Goal: Use online tool/utility: Use online tool/utility

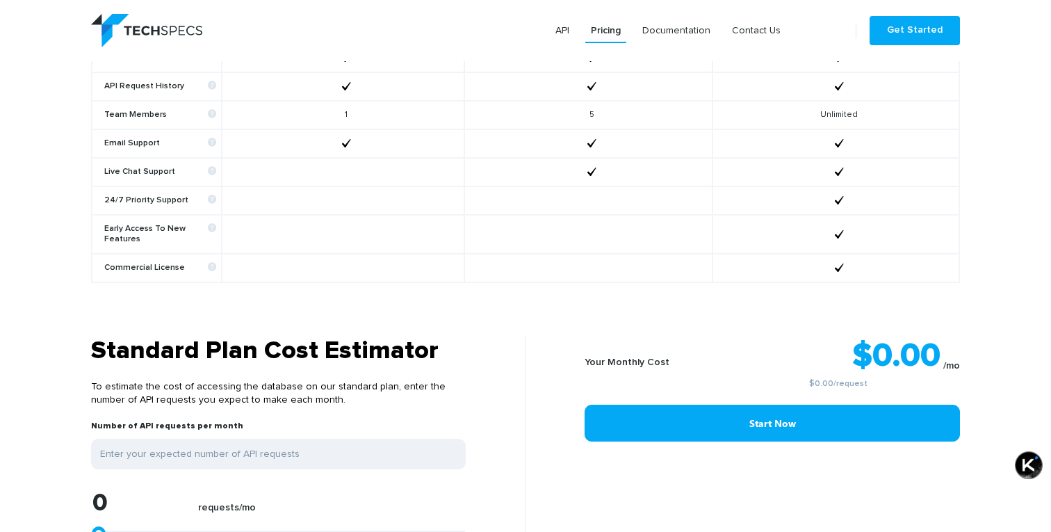
scroll to position [1093, 0]
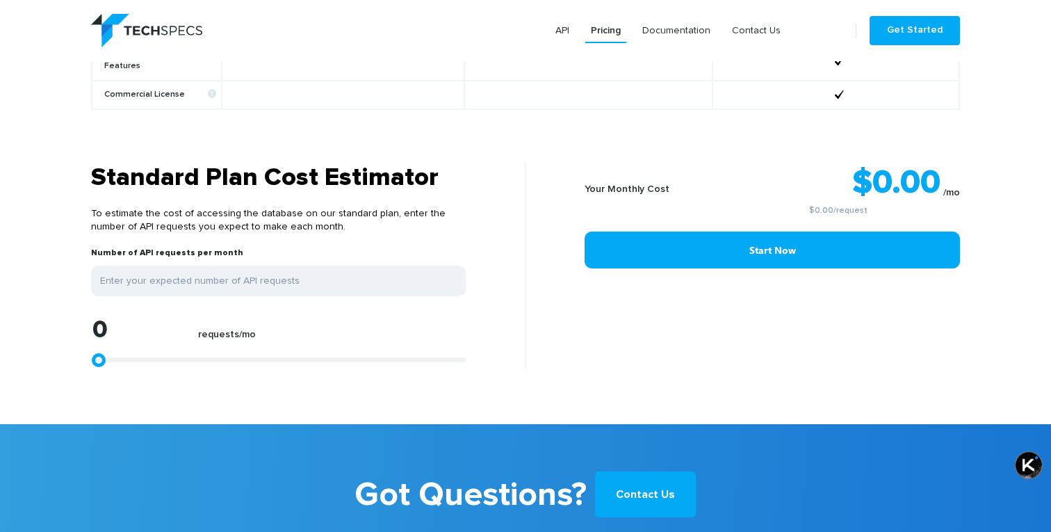
type input "1113"
type input "1484"
type input "2041"
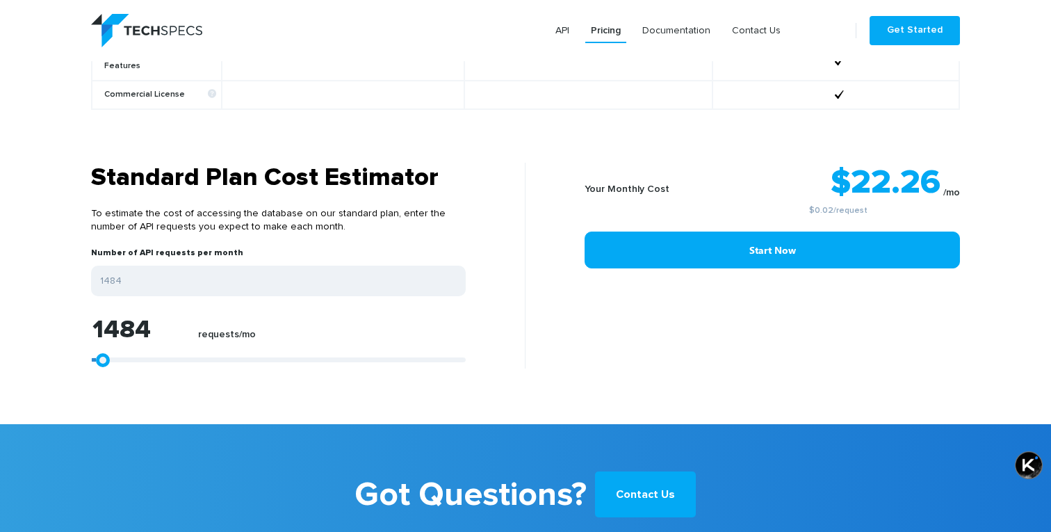
type input "2041"
type input "2968"
type input "4267"
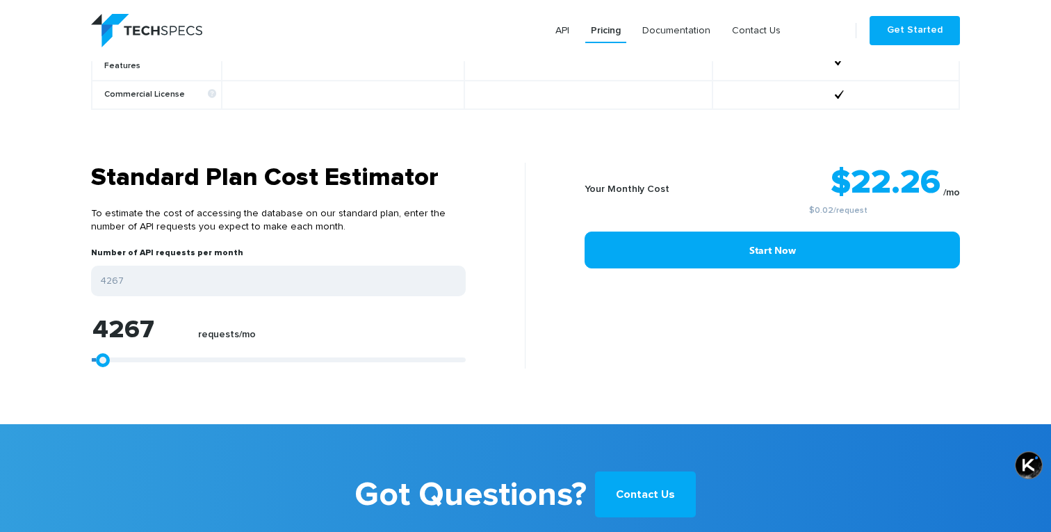
type input "5937"
type input "8720"
type input "11317"
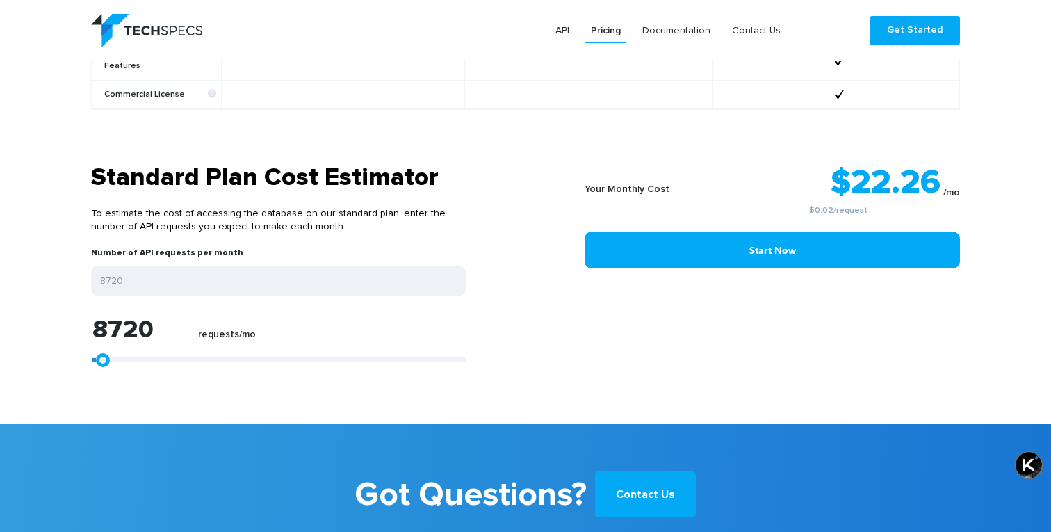
type input "11317"
type input "13543"
type input "16512"
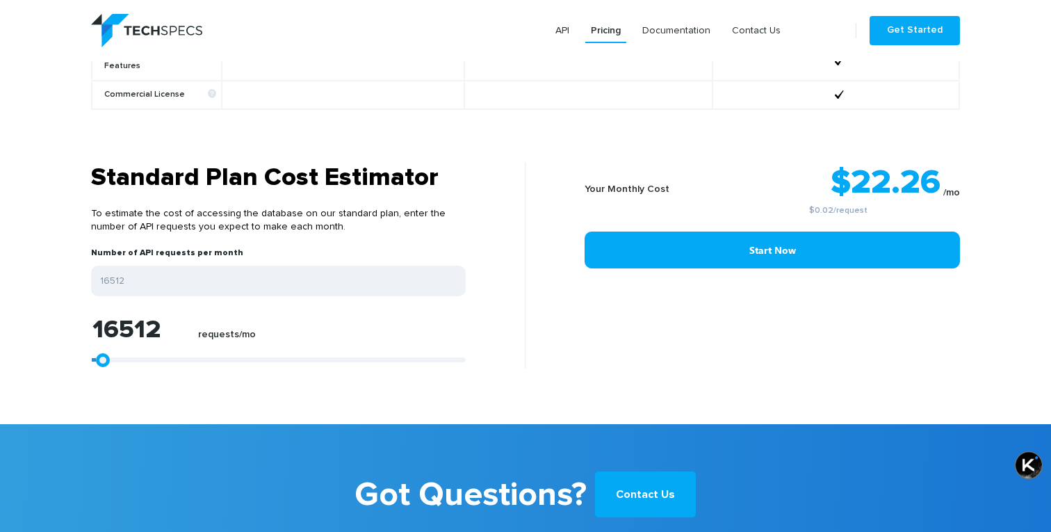
type input "19480"
type input "22449"
type input "25232"
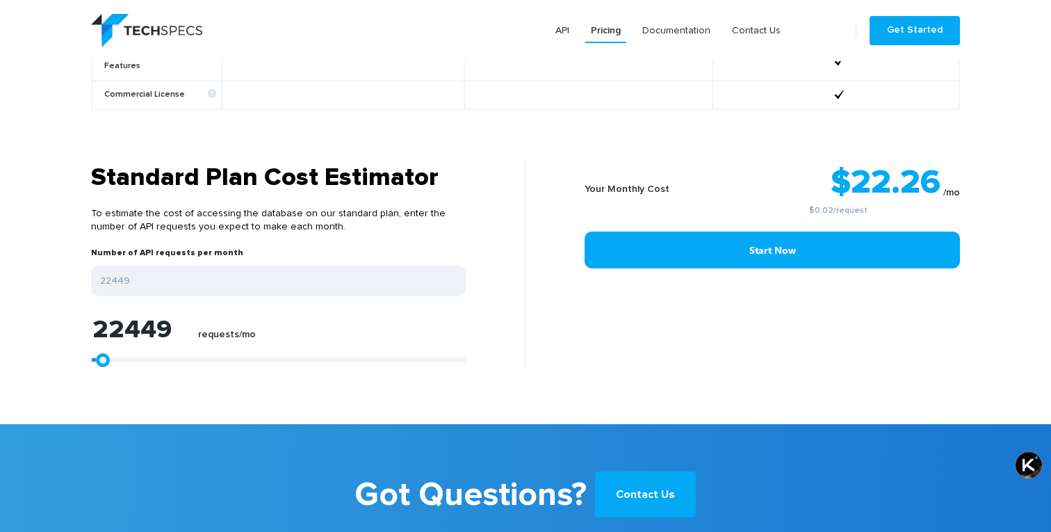
type input "25232"
type input "27087"
type input "28571"
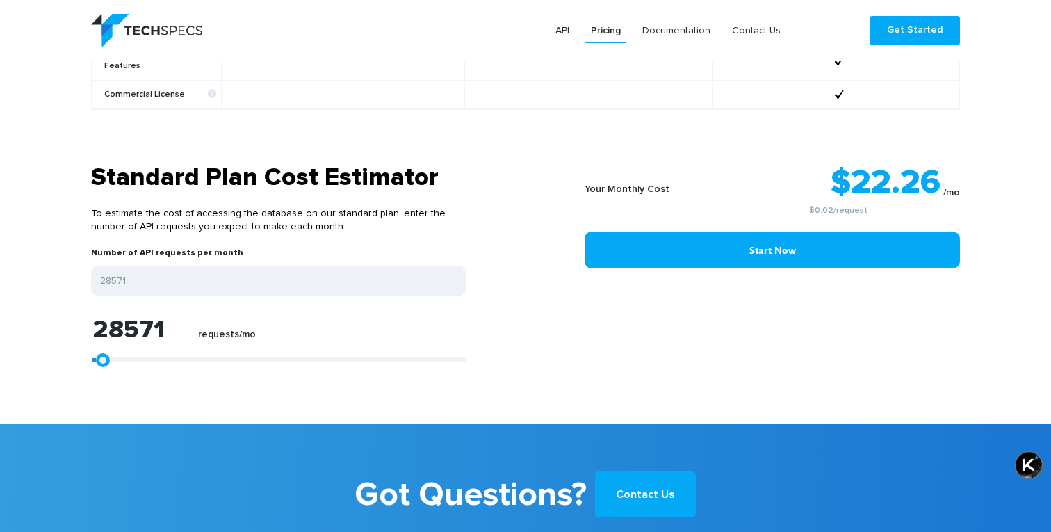
type input "30241"
type input "31354"
type input "32096"
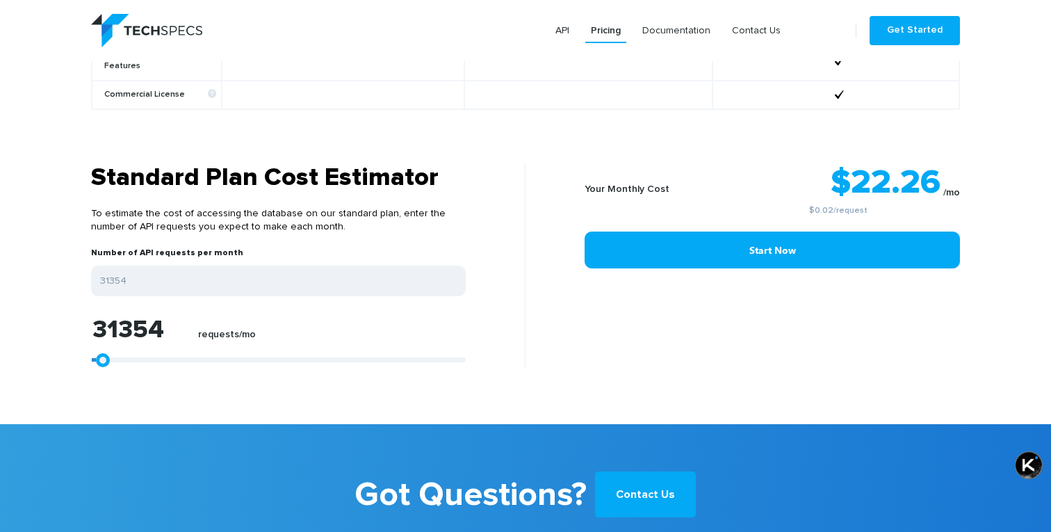
type input "32096"
type input "32838"
type input "33395"
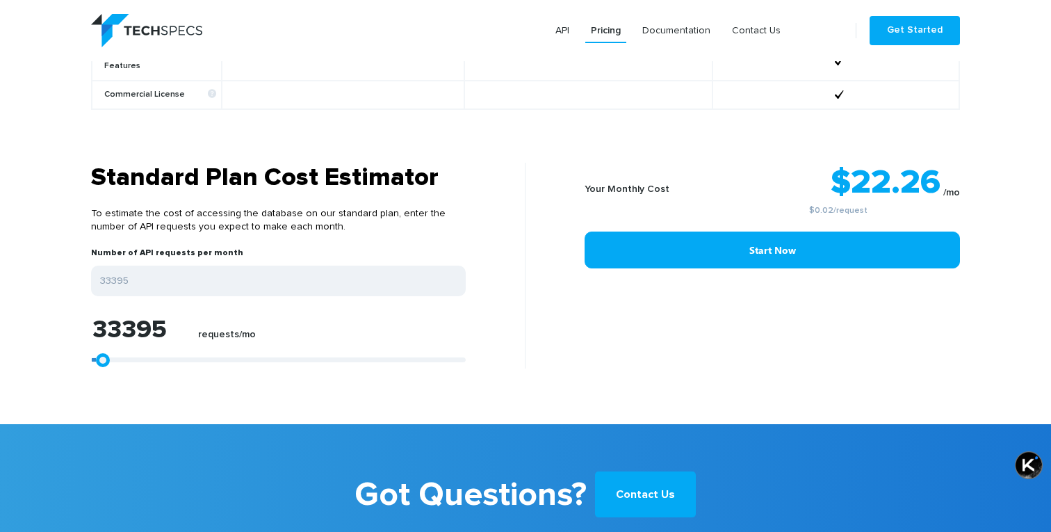
type input "33766"
type input "33951"
type input "34137"
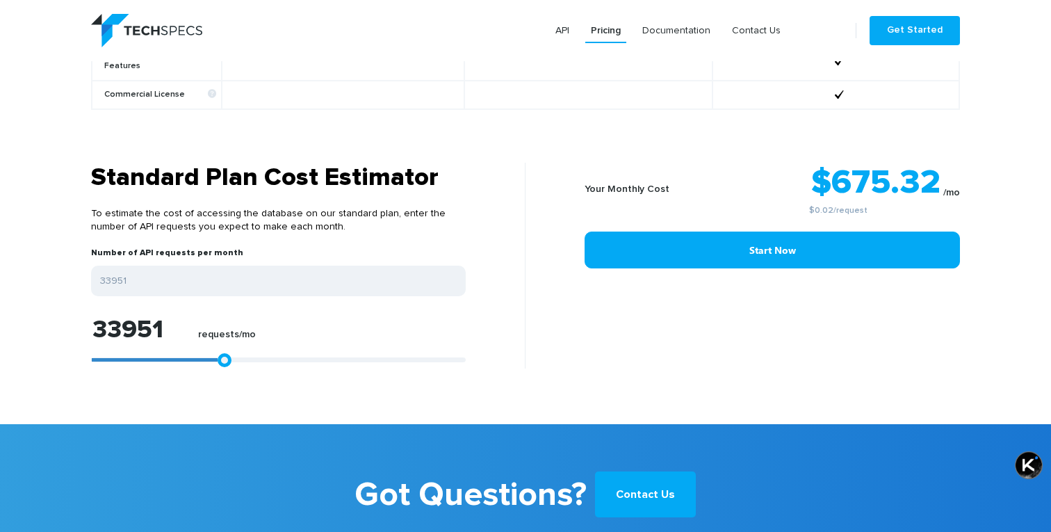
type input "34137"
type input "34322"
type input "34137"
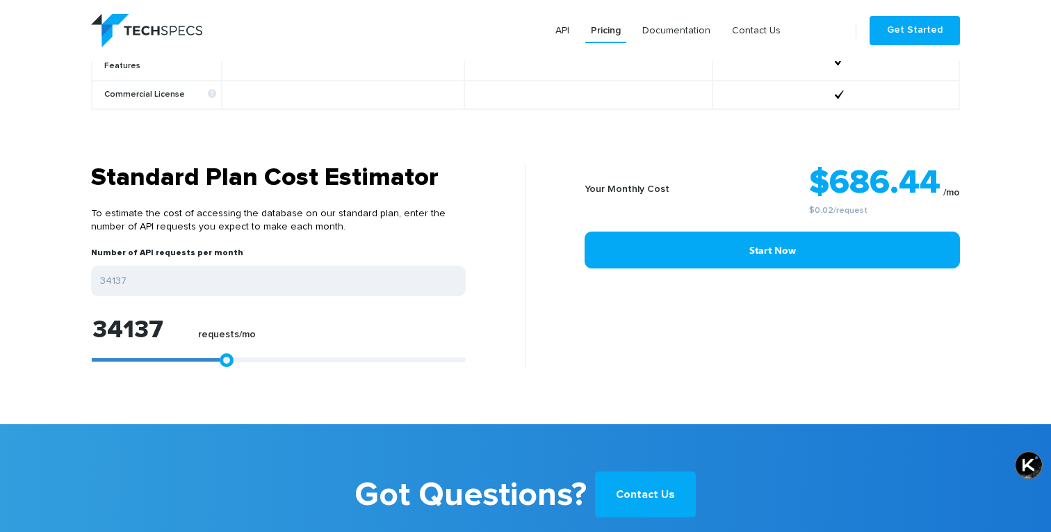
type input "33951"
type input "33395"
type input "33209"
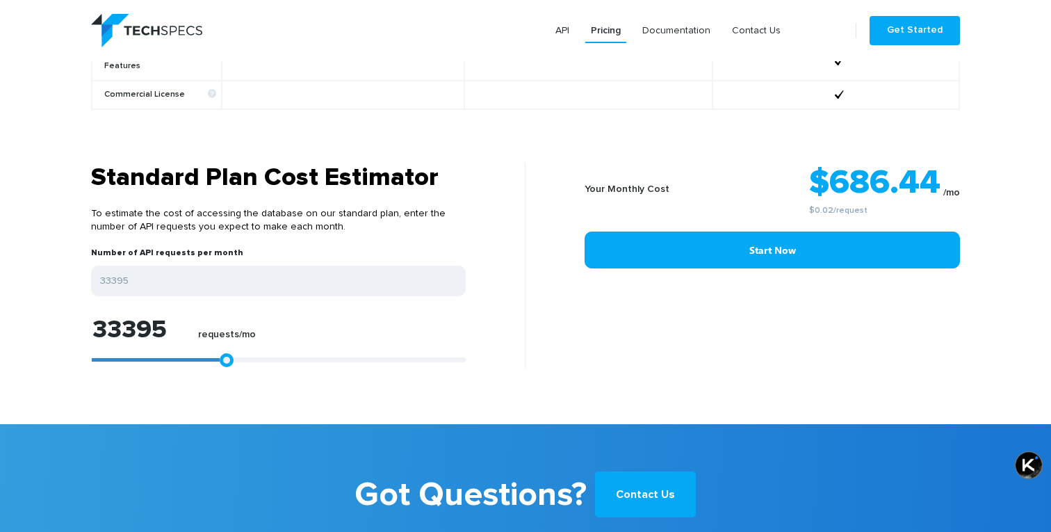
type input "33209"
type input "32653"
type input "32096"
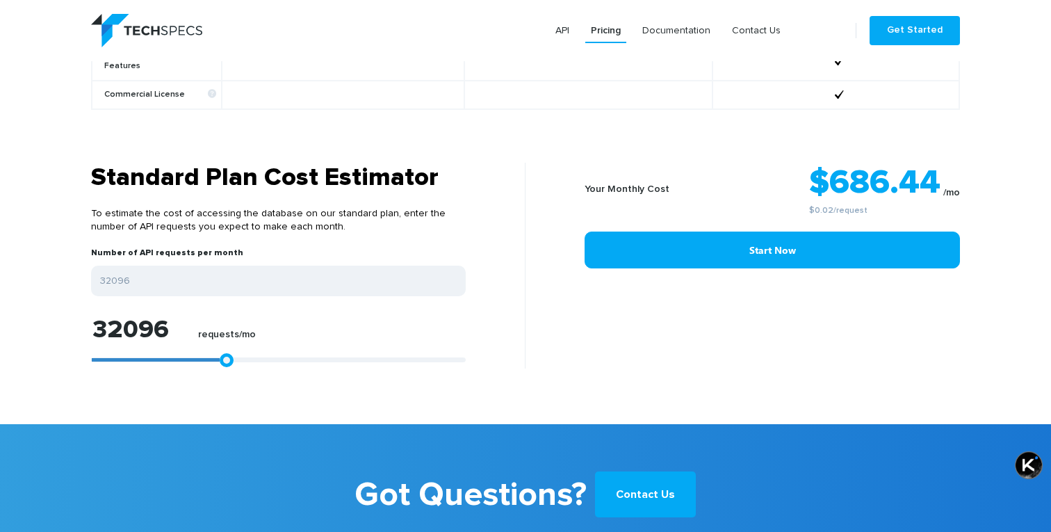
type input "31540"
type input "30797"
type input "30241"
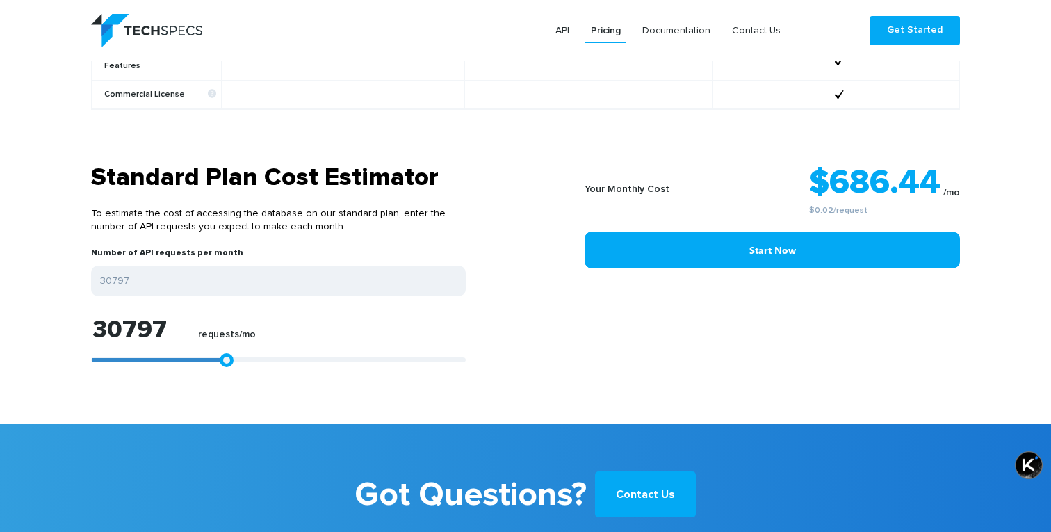
type input "30241"
type input "29684"
type input "29128"
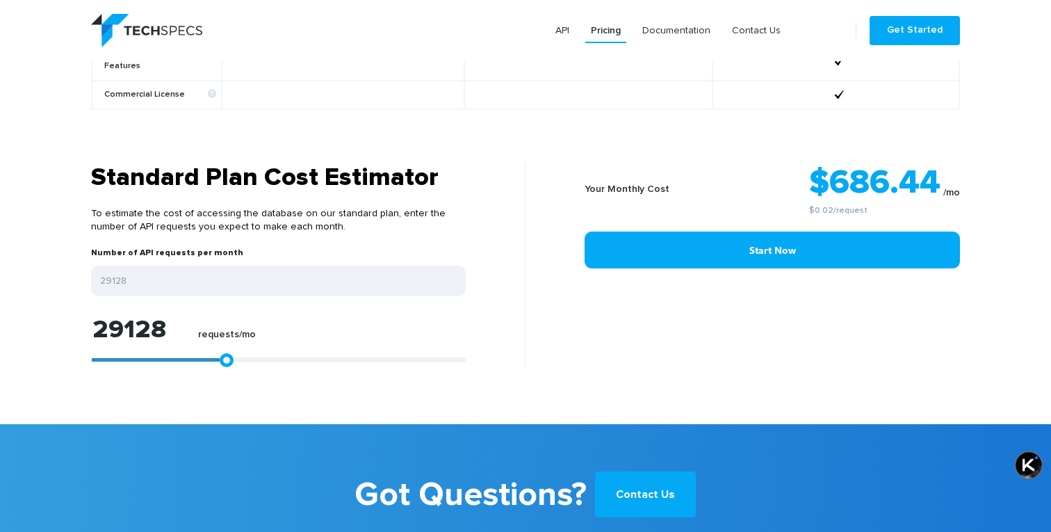
type input "28571"
type input "28015"
type input "27644"
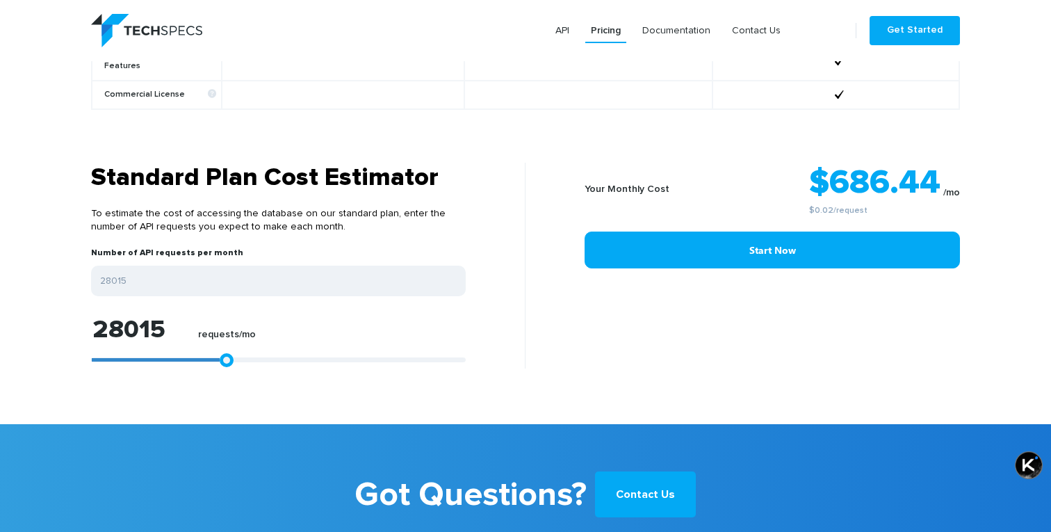
type input "27644"
type input "27272"
type input "26901"
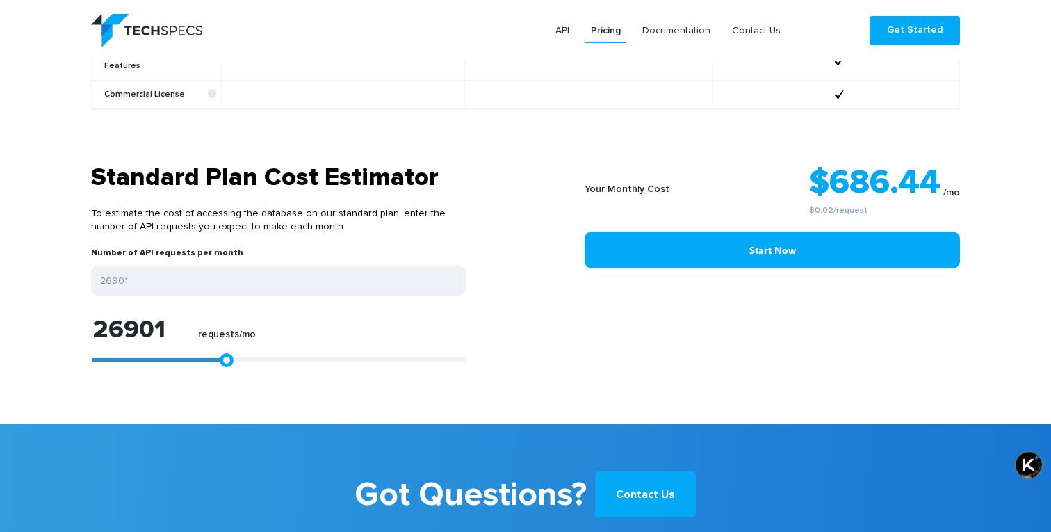
type input "26716"
type input "26530"
type input "26345"
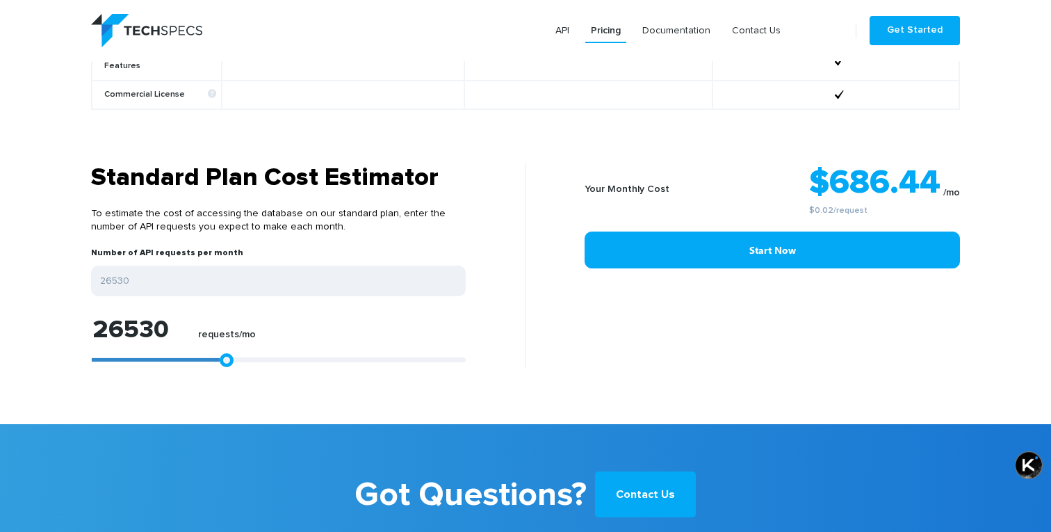
type input "26345"
type input "26159"
drag, startPoint x: 95, startPoint y: 349, endPoint x: 188, endPoint y: 348, distance: 93.9
click at [188, 357] on div at bounding box center [278, 359] width 375 height 5
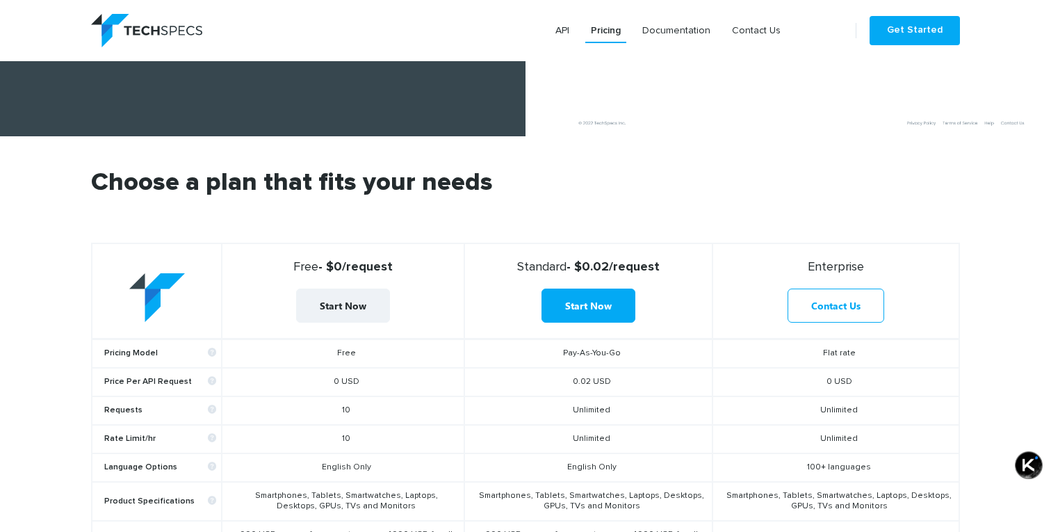
scroll to position [24, 0]
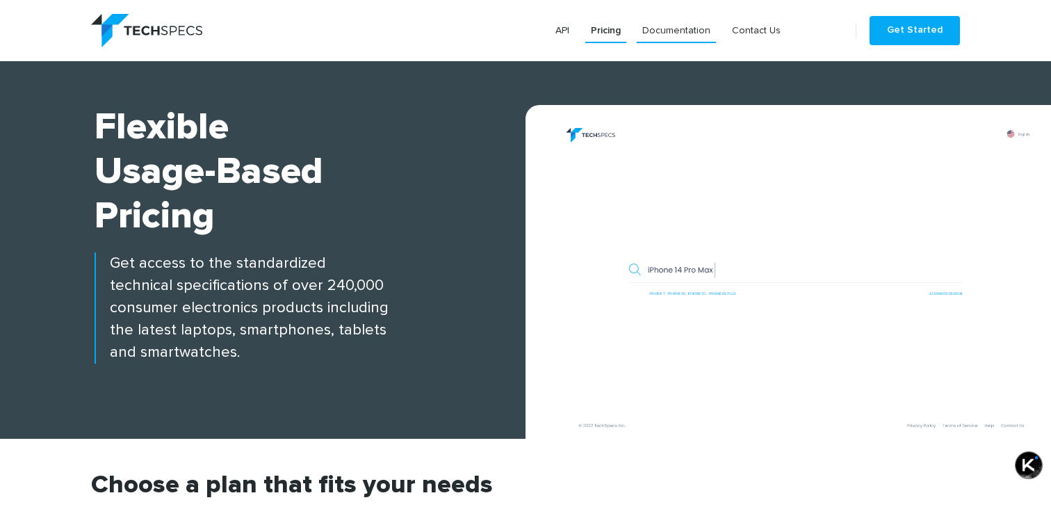
click at [686, 31] on link "Documentation" at bounding box center [676, 30] width 79 height 25
